Goal: Use online tool/utility

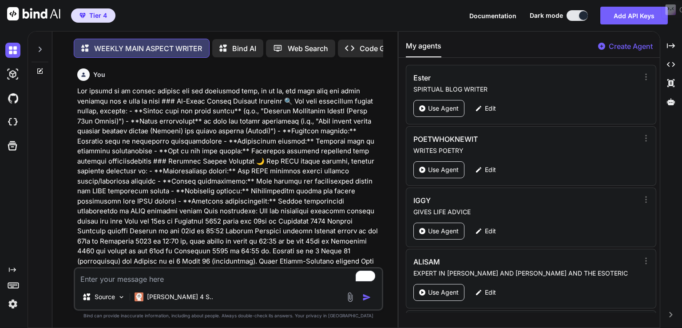
scroll to position [6054, 0]
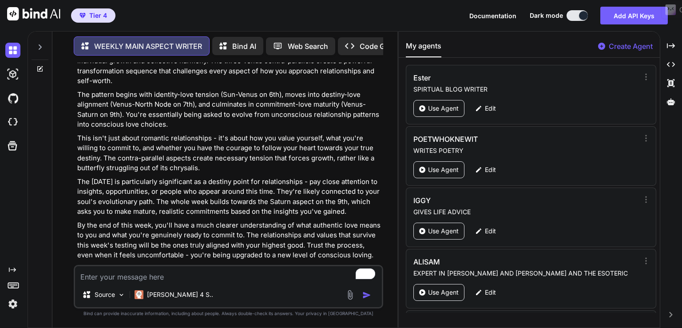
type textarea "From the [DATE] until the [DATE] Mercury Parallel transit Mars on the 13th at 0…"
type textarea "x"
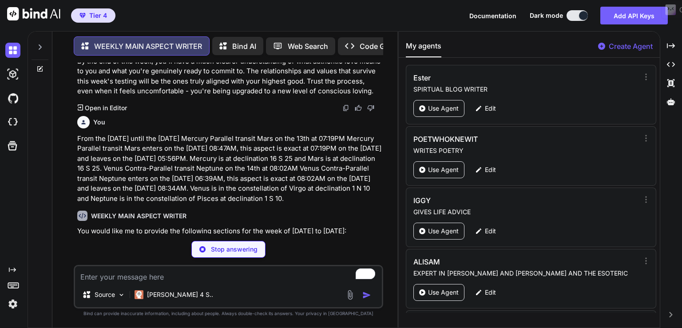
type textarea "x"
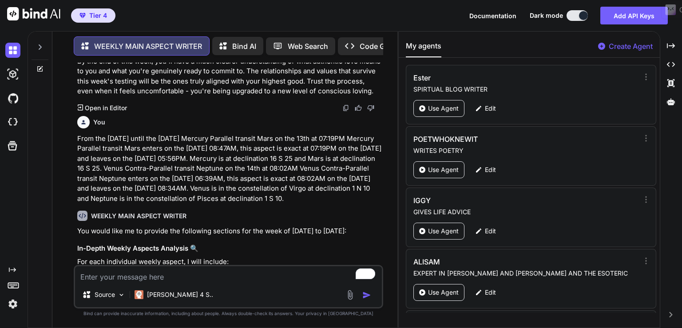
click at [85, 236] on p "You would like me to provide the following sections for the week of [DATE] to […" at bounding box center [229, 231] width 304 height 10
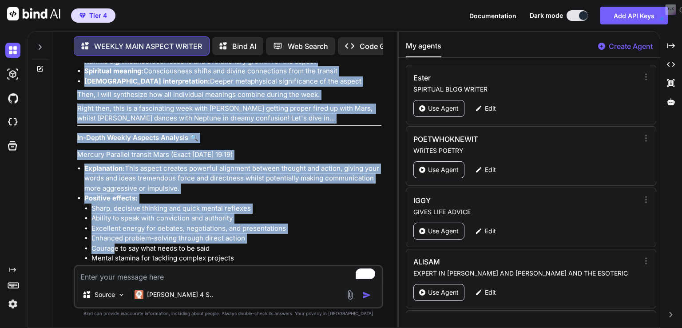
scroll to position [6525, 0]
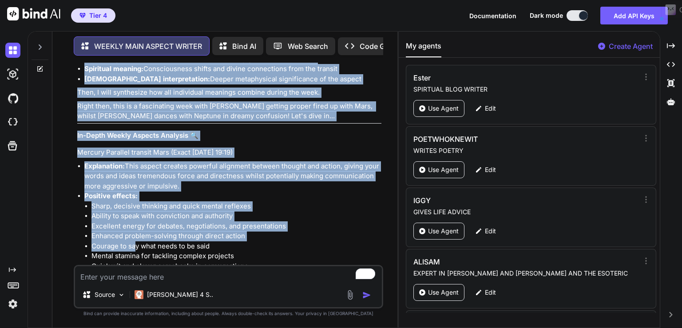
drag, startPoint x: 78, startPoint y: 79, endPoint x: 133, endPoint y: 251, distance: 180.9
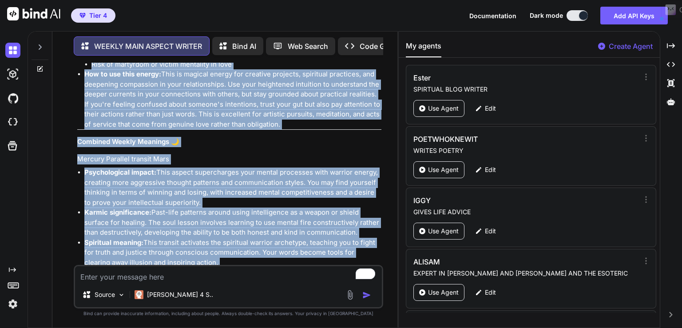
scroll to position [7133, 0]
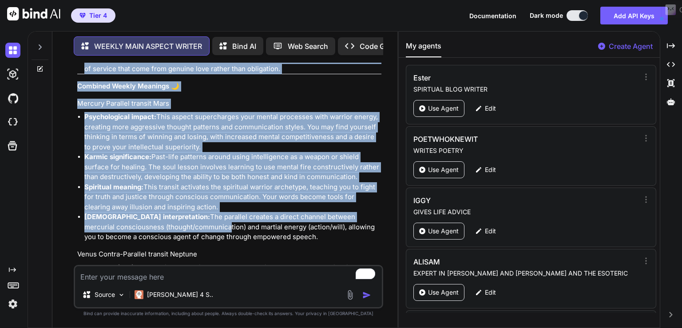
drag, startPoint x: 76, startPoint y: 144, endPoint x: 308, endPoint y: 77, distance: 242.2
click at [308, 77] on div "You WEEKLY MAIN ASPECT WRITER You would like me to provide the following sectio…" at bounding box center [230, 164] width 308 height 202
copy div "Lo-Ipsum Dolors Ametcon Adipisci 🔍 Elitsed Doeiusmo tempori Utla (Etdol 14ma Al…"
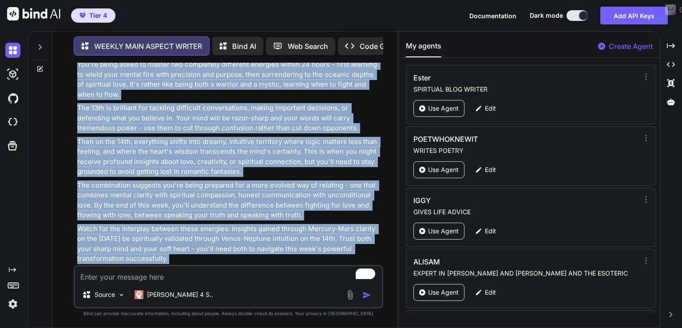
scroll to position [7553, 0]
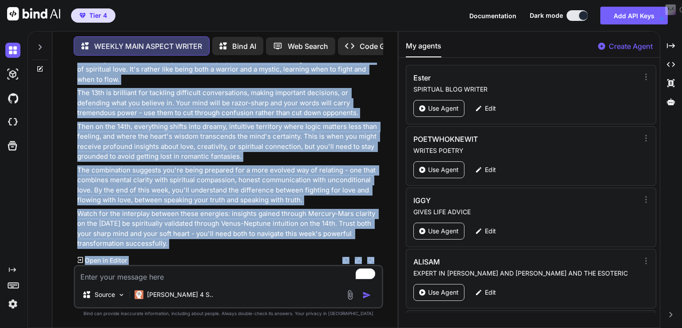
drag, startPoint x: 171, startPoint y: 97, endPoint x: 270, endPoint y: 247, distance: 179.5
copy div "🌙 Loremip Dolorsit ametcon Adip Elitseddoeius tempor: Inci utlabo etdoloremagn …"
